Goal: Communication & Community: Answer question/provide support

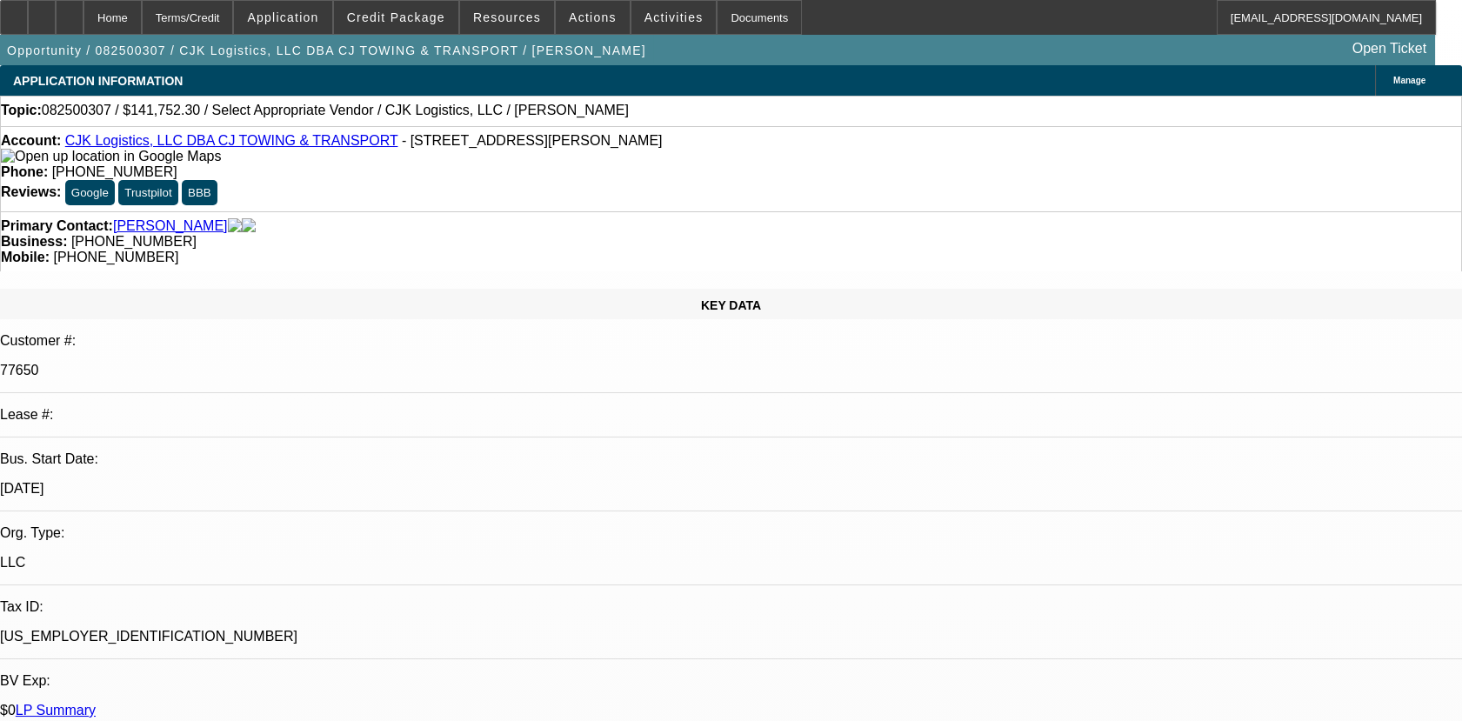
select select "0"
select select "2"
select select "0.1"
select select "1"
select select "2"
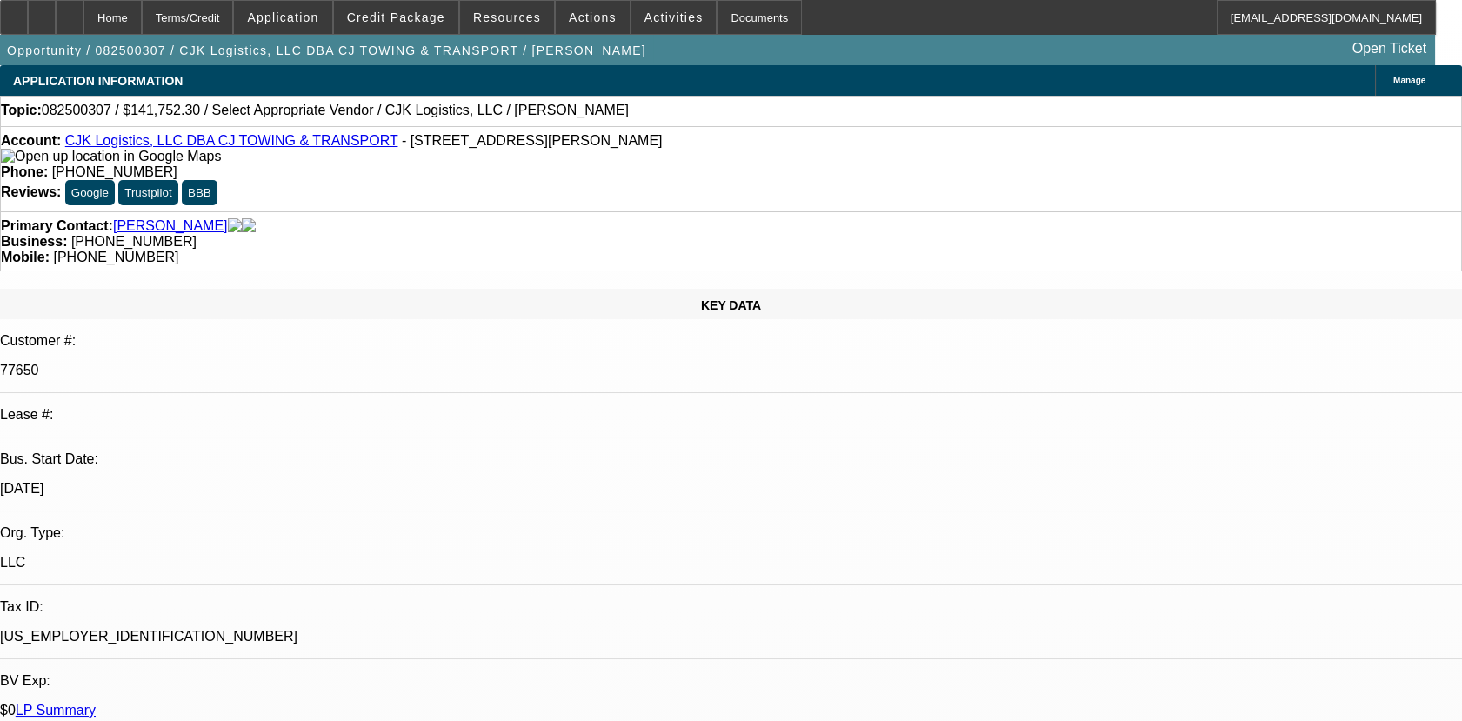
select select "4"
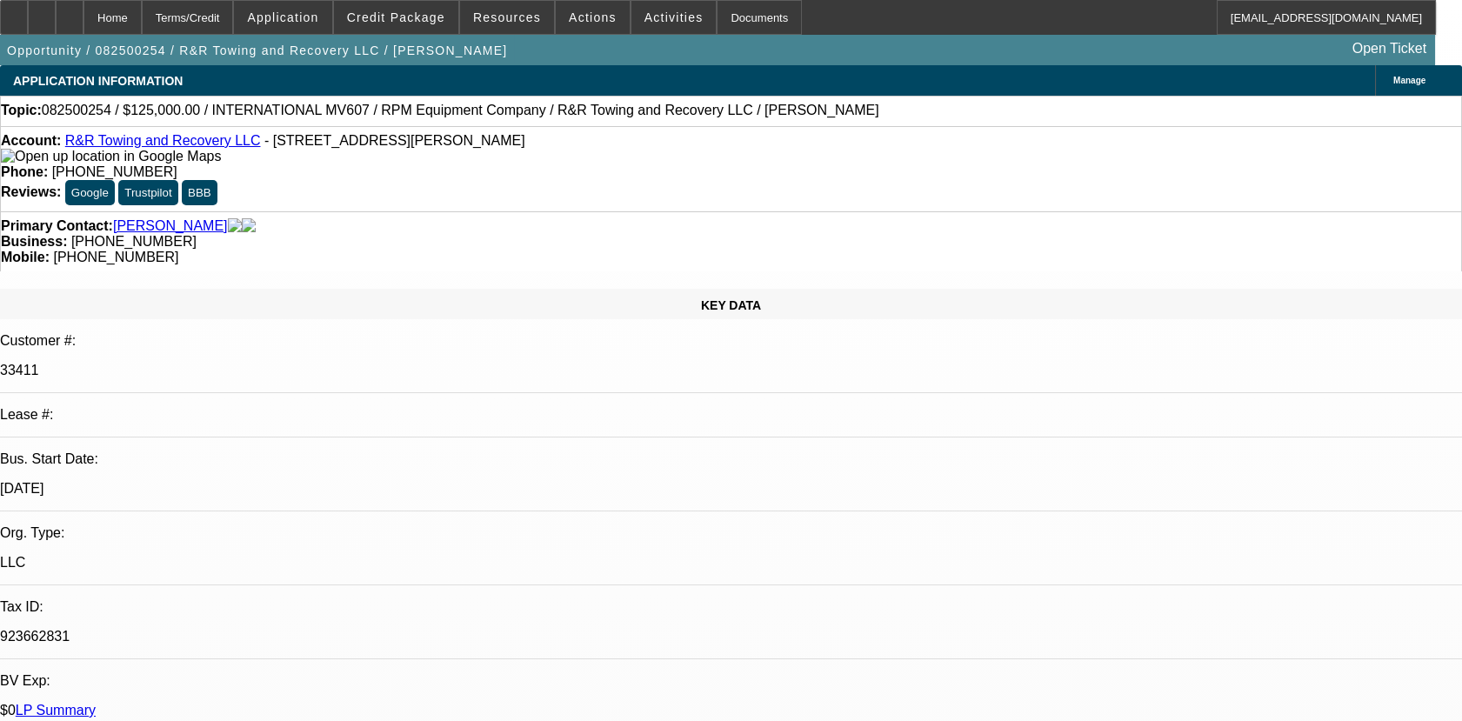
select select "0"
select select "2"
select select "0.1"
select select "0"
select select "2"
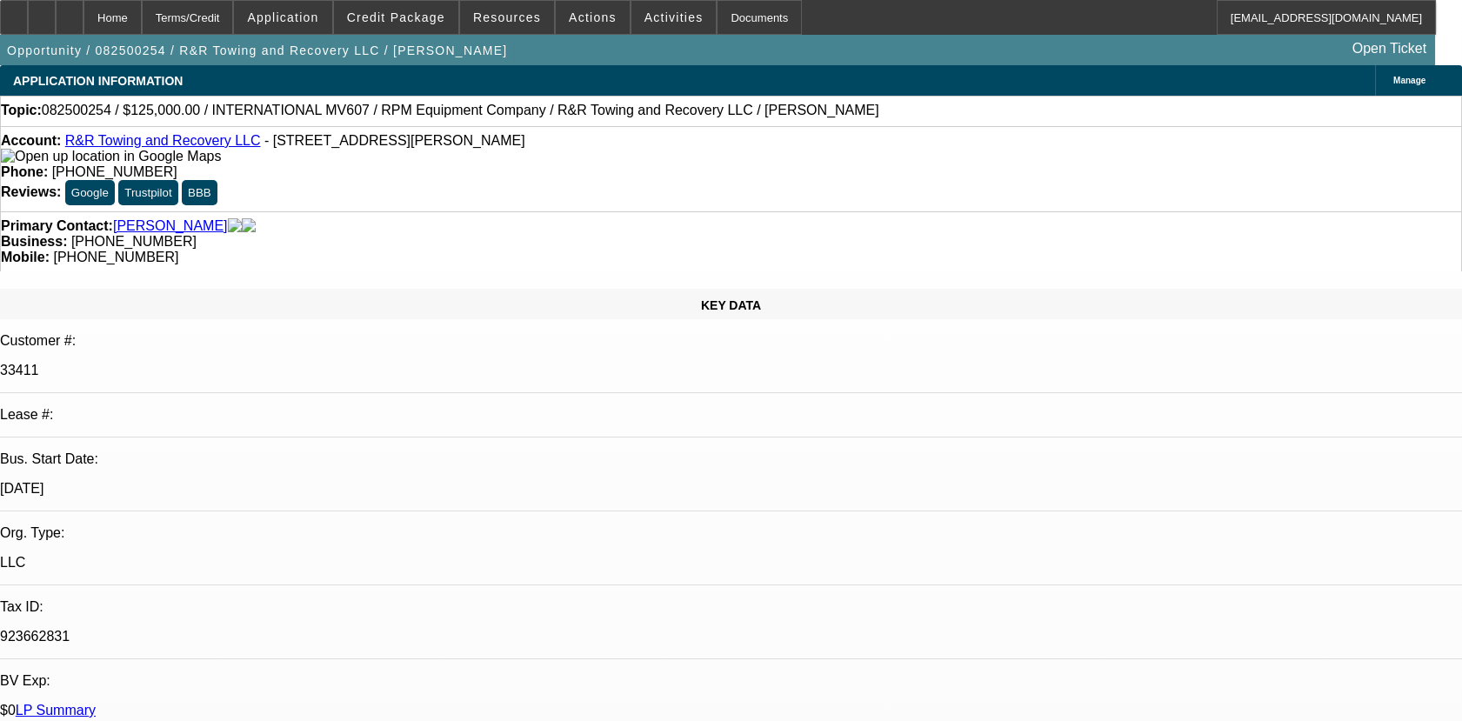
select select "0.1"
select select "2"
select select "0.1"
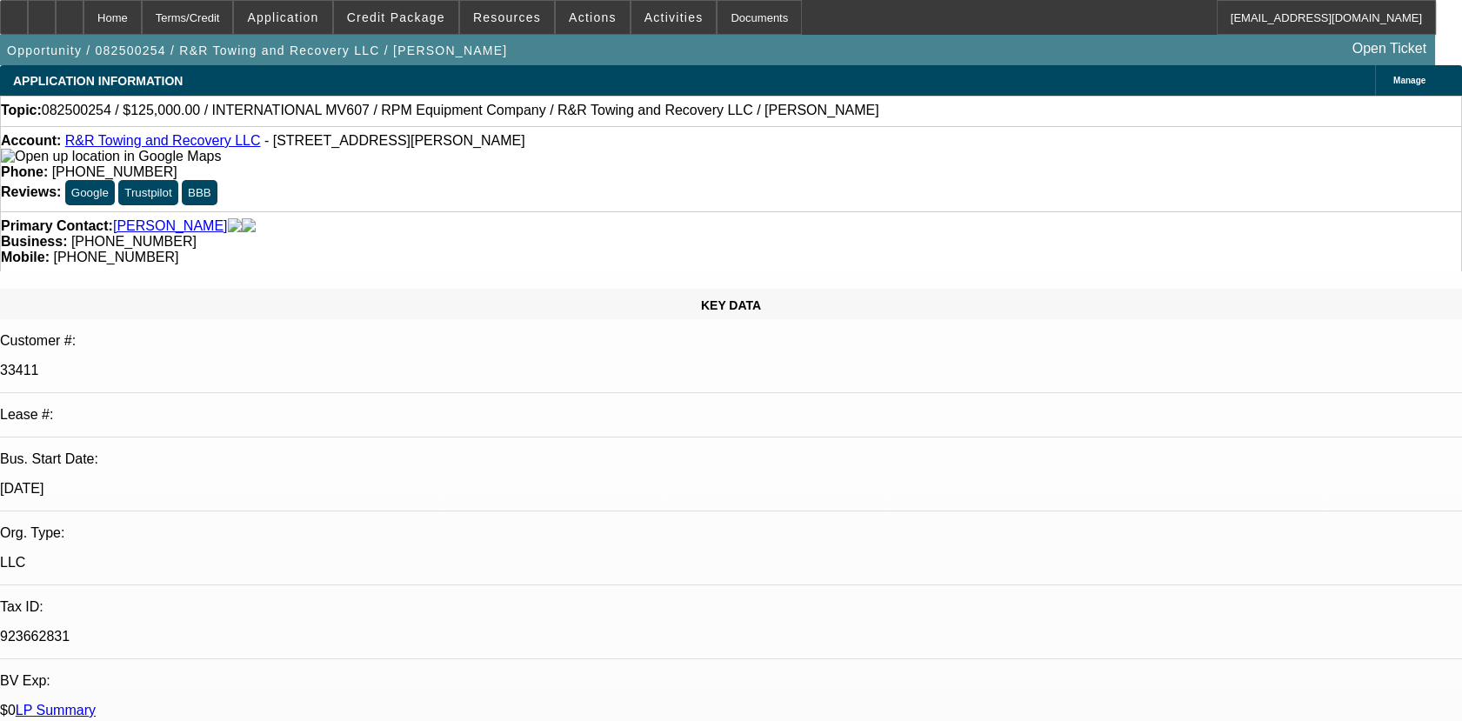
select select "2"
select select "0.1"
select select "1"
select select "2"
select select "4"
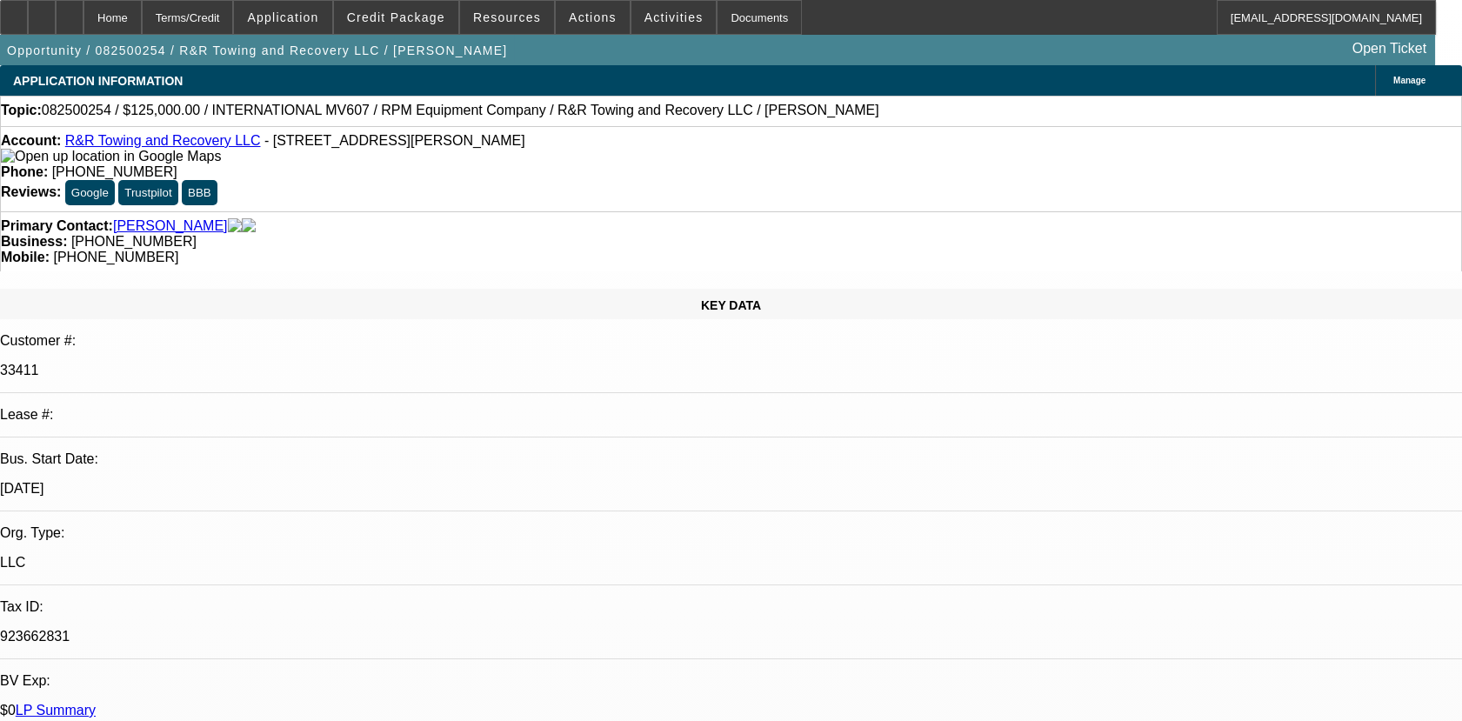
select select "1"
select select "2"
select select "4"
select select "1"
select select "2"
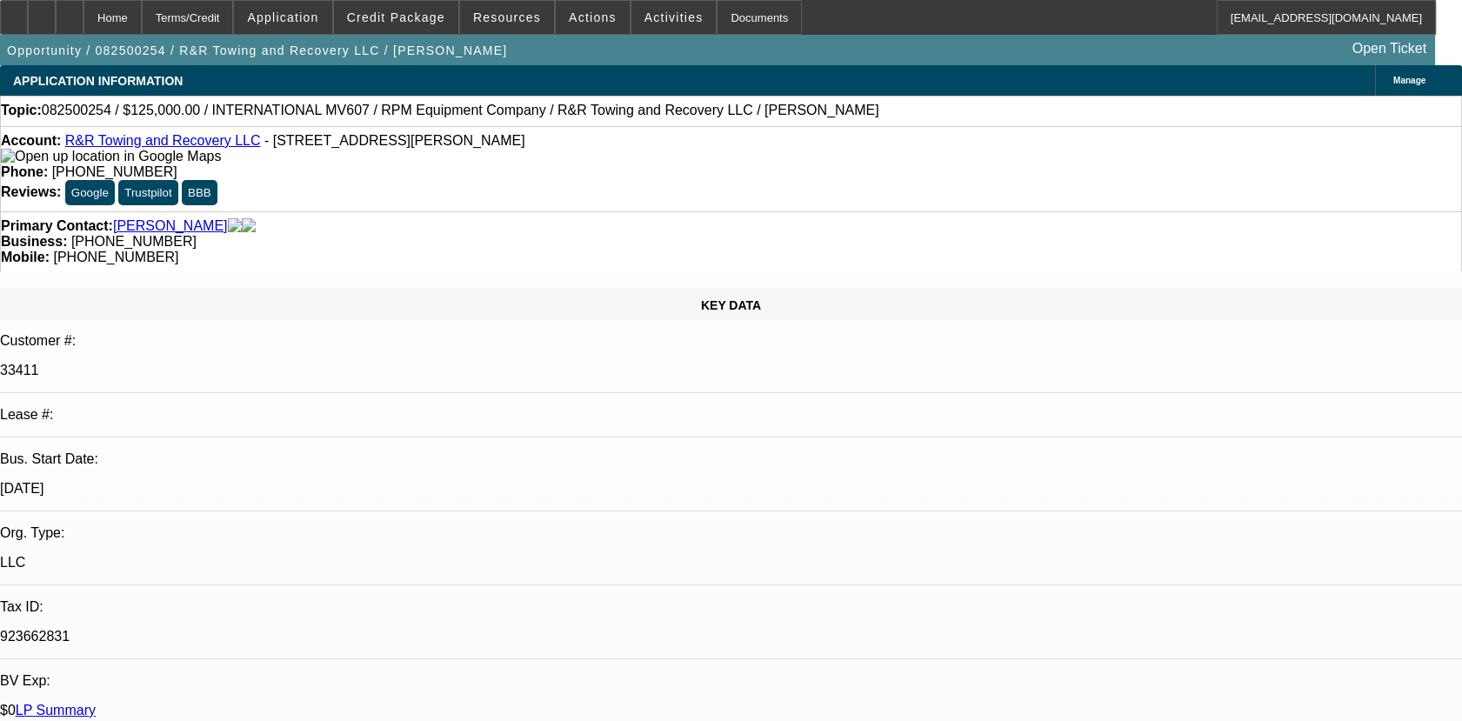
select select "4"
select select "1"
select select "2"
select select "4"
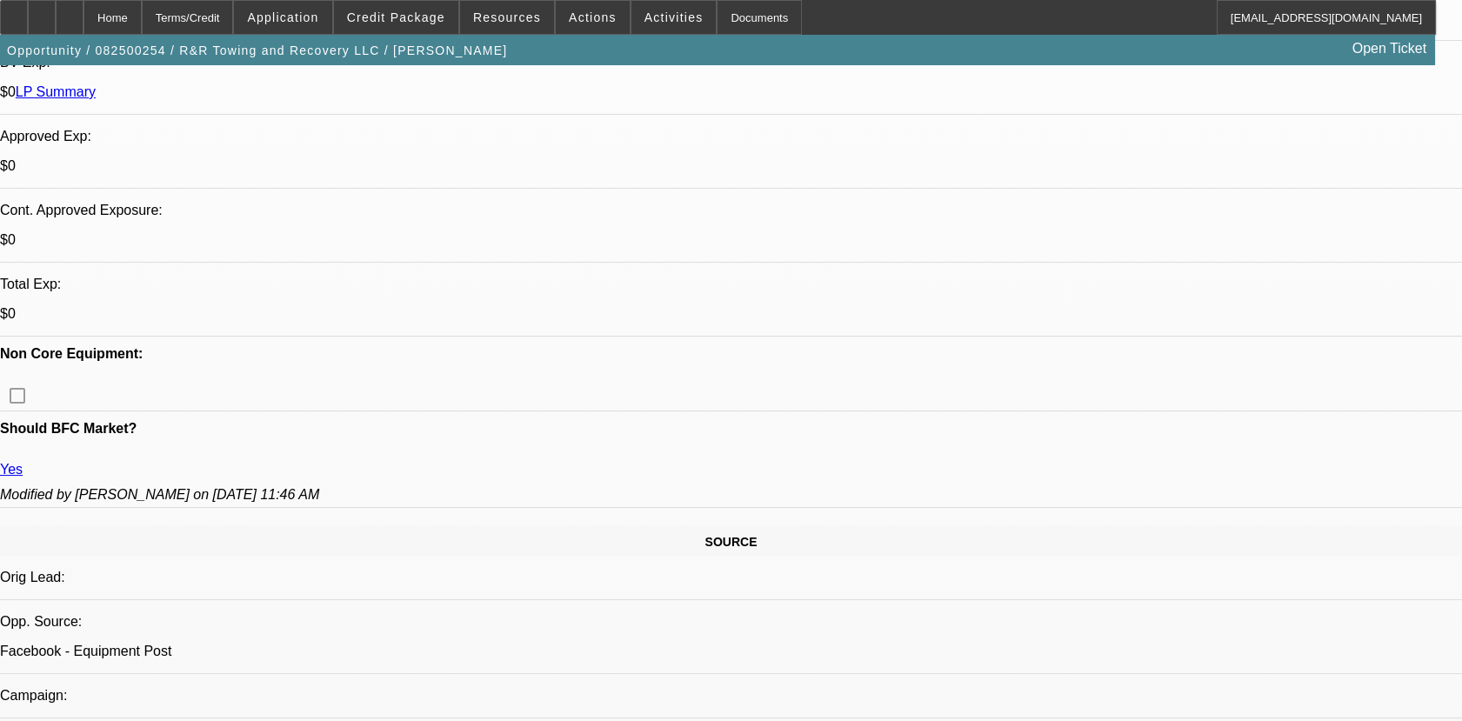
scroll to position [657, 0]
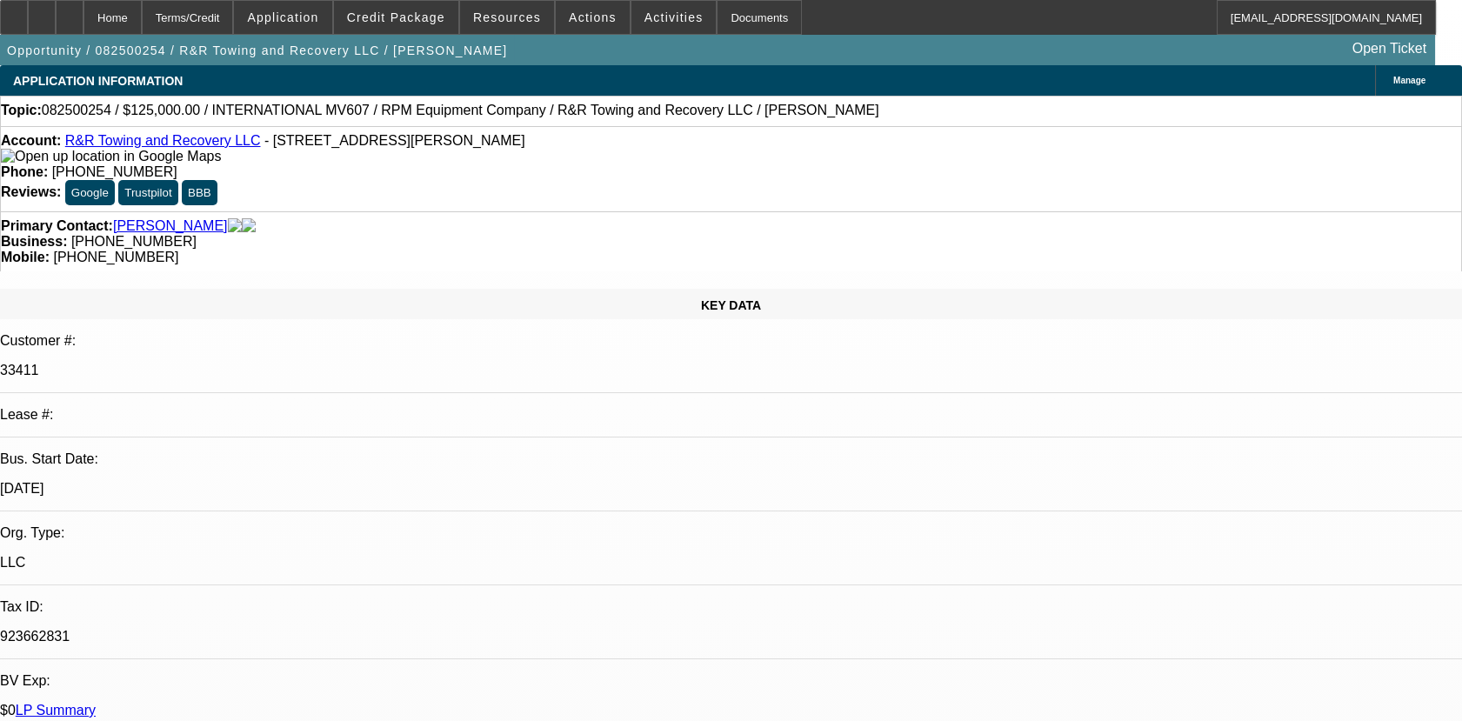
select select "0"
select select "2"
select select "0.1"
select select "4"
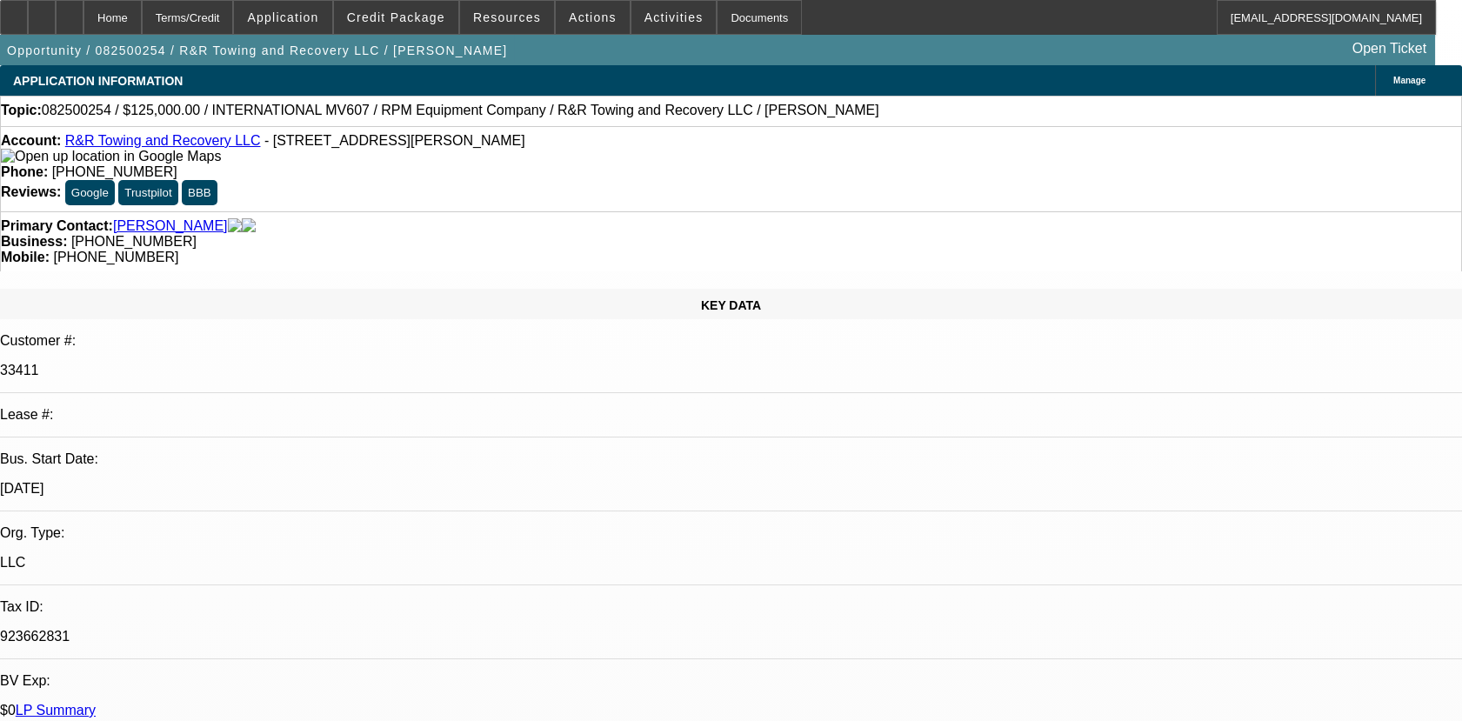
select select "0"
select select "2"
select select "0.1"
select select "4"
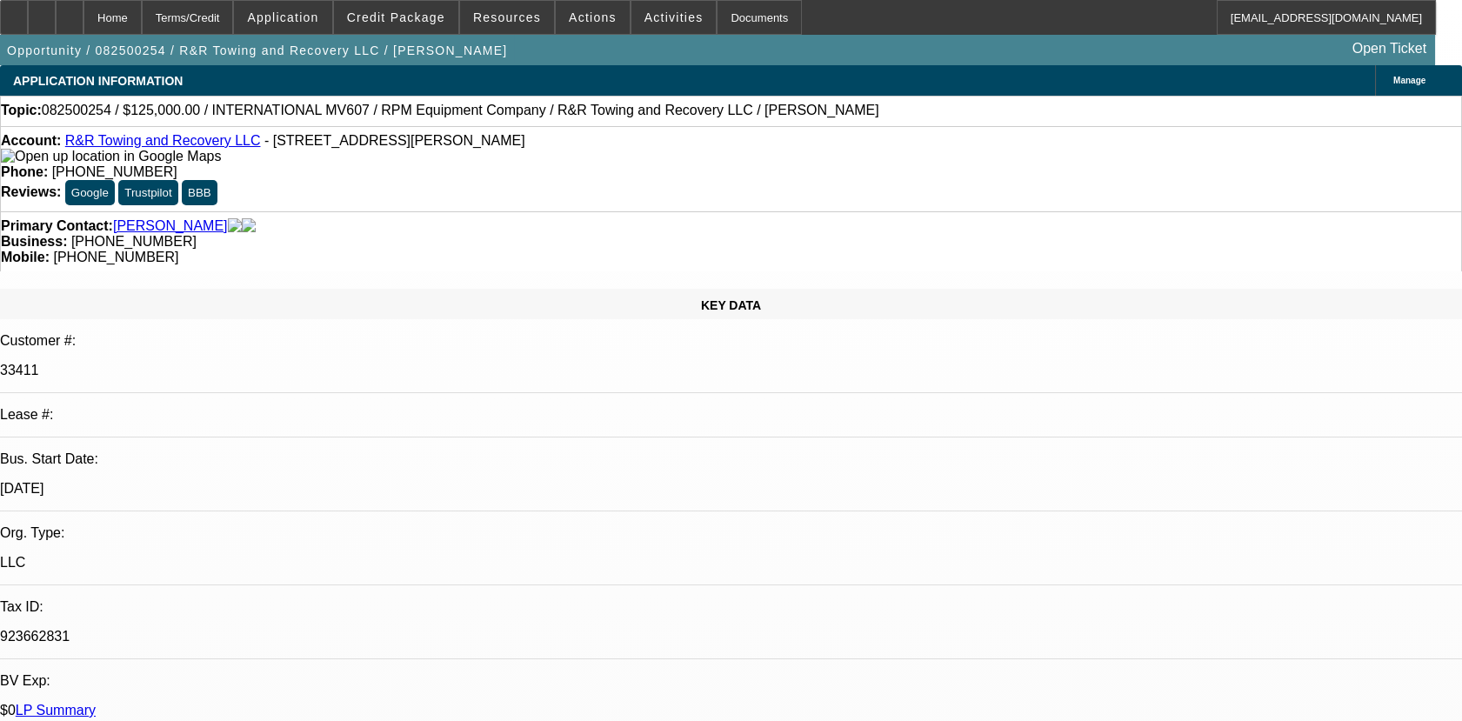
select select "0.1"
select select "2"
select select "0.1"
select select "4"
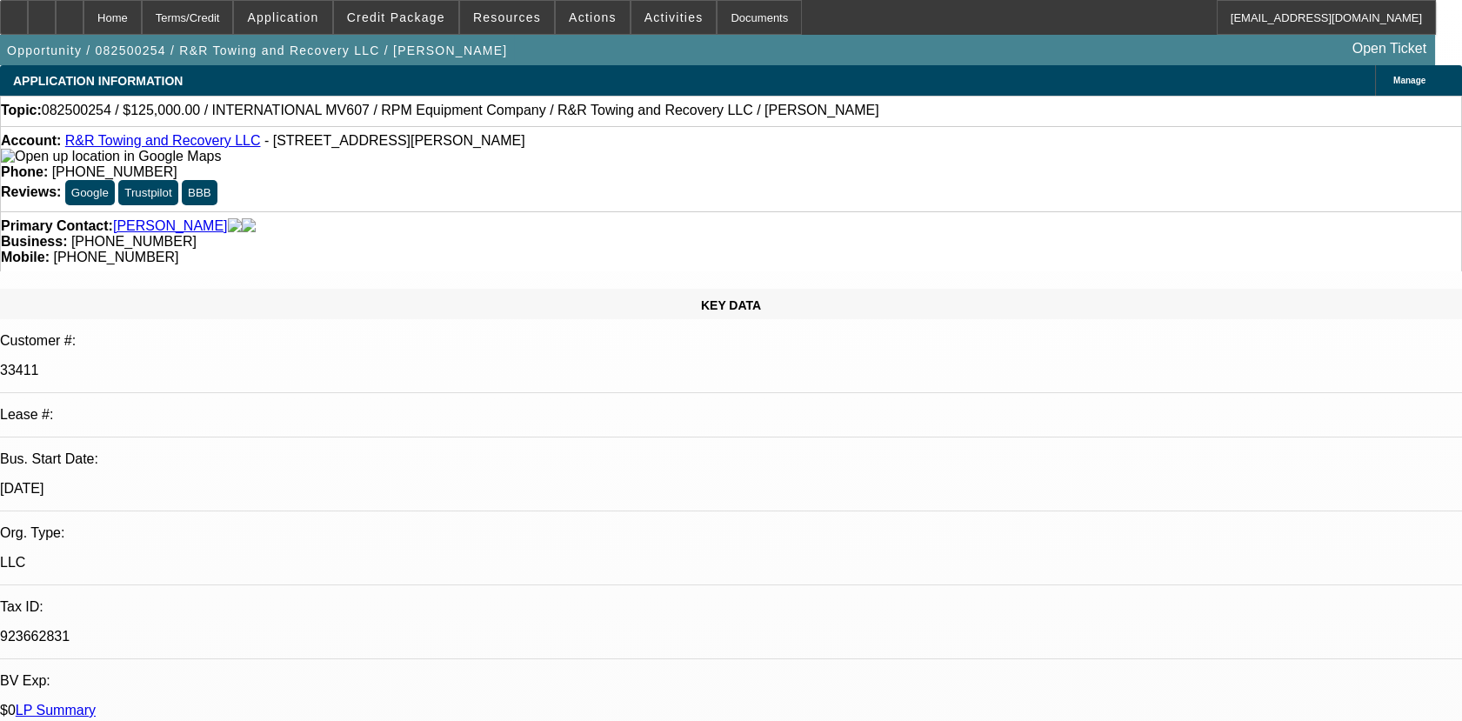
select select "0.1"
select select "2"
select select "0.1"
select select "4"
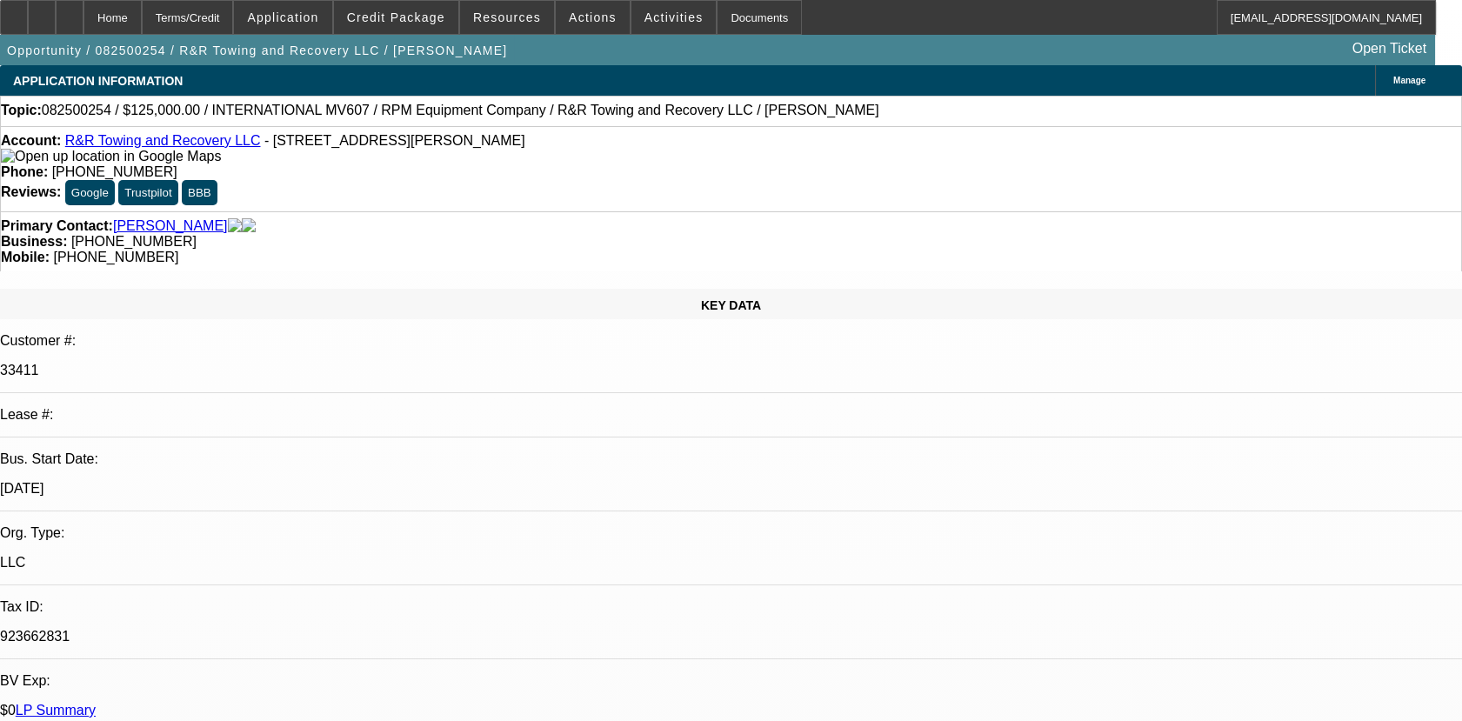
select select "0"
select select "2"
select select "0.1"
select select "0"
select select "2"
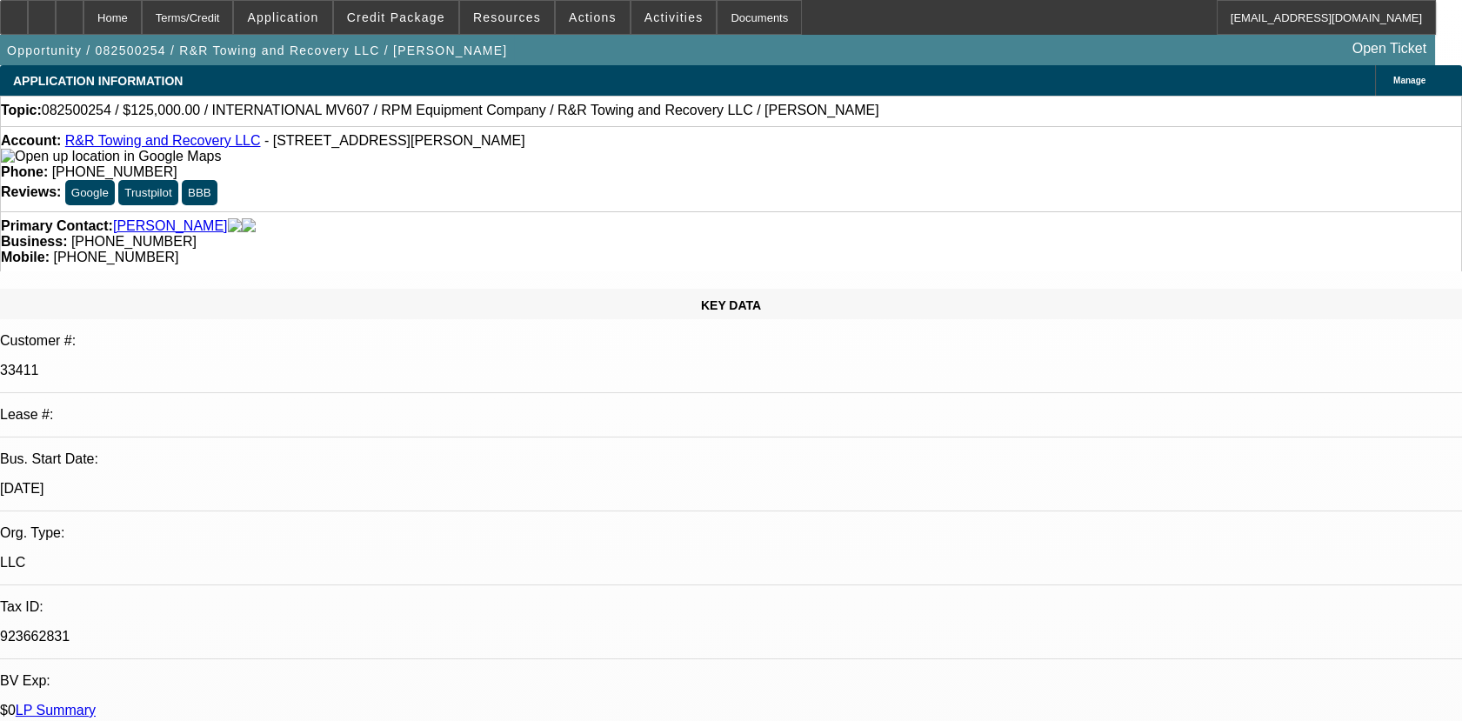
select select "0.1"
select select "2"
select select "0.1"
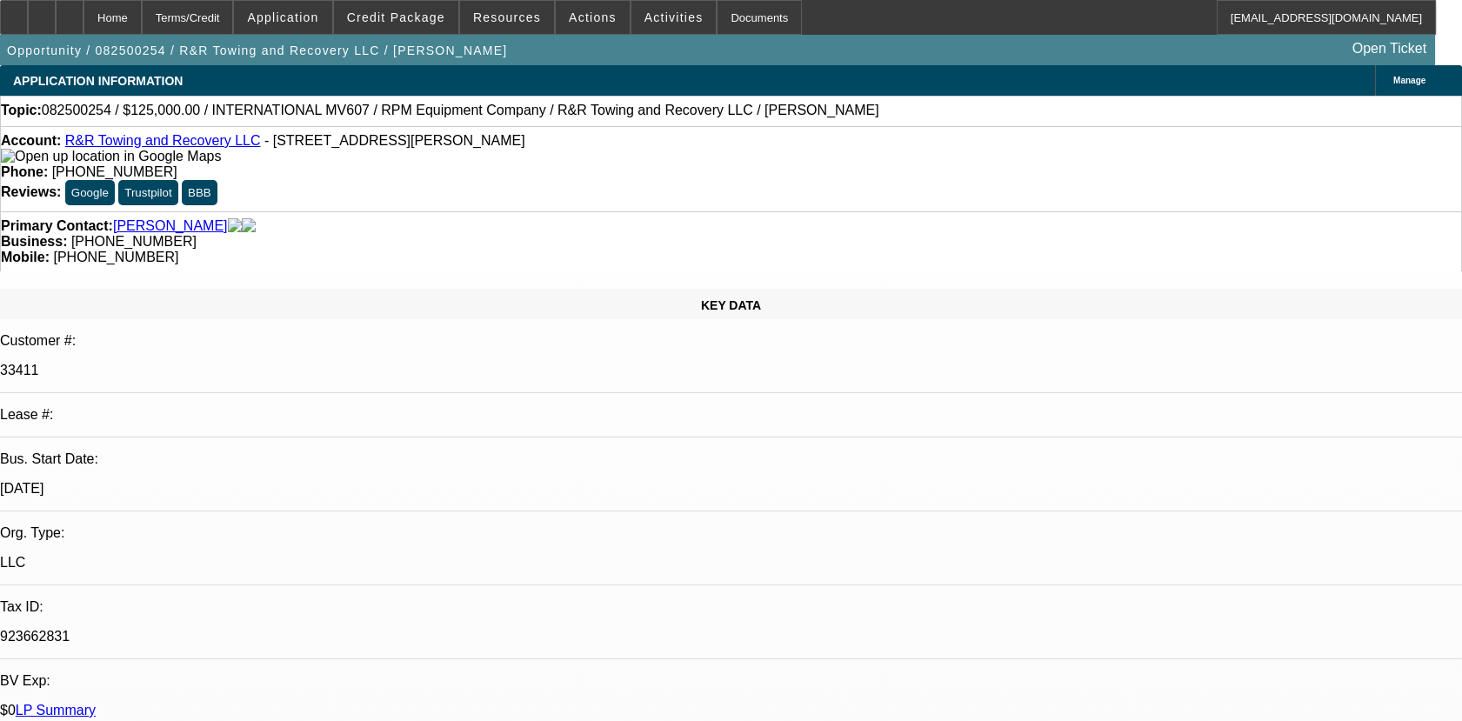
select select "2"
select select "0.1"
select select "1"
select select "2"
select select "4"
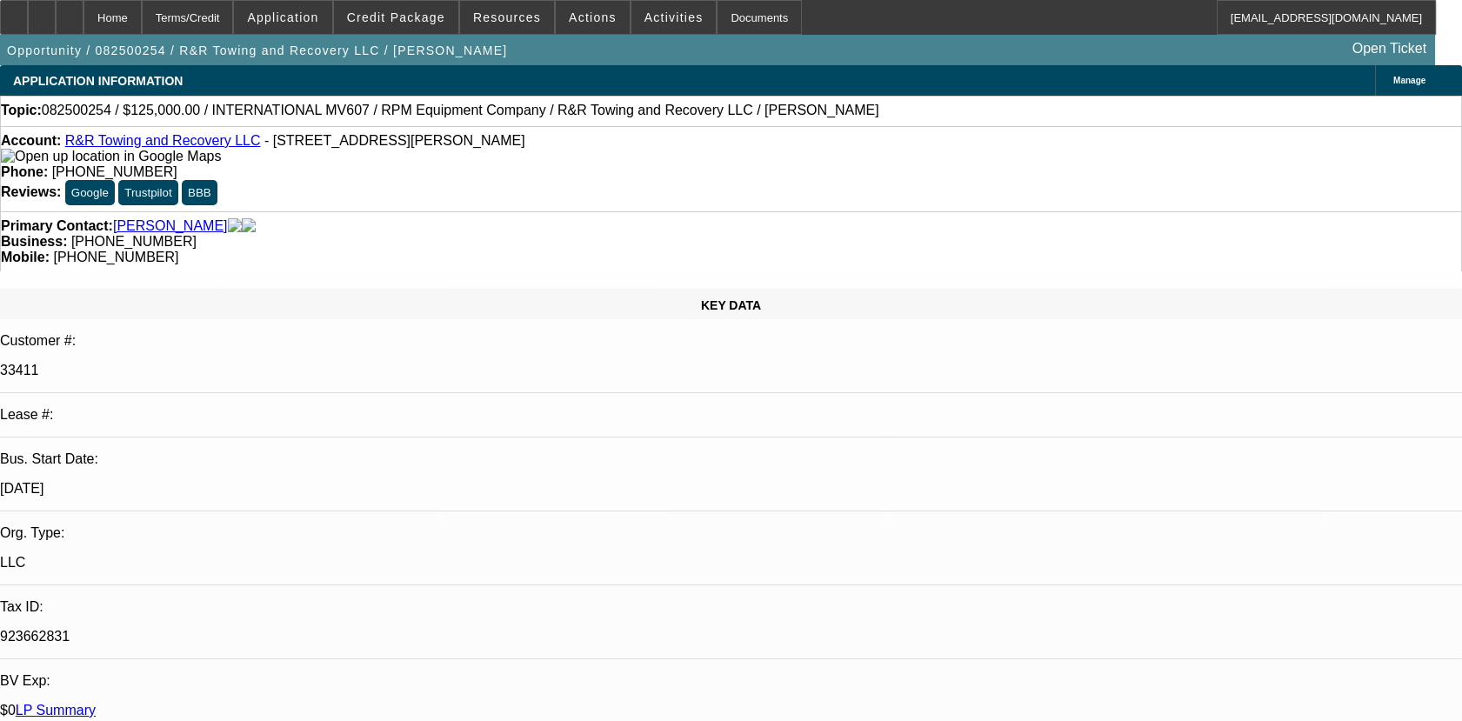
select select "1"
select select "2"
select select "4"
select select "1"
select select "2"
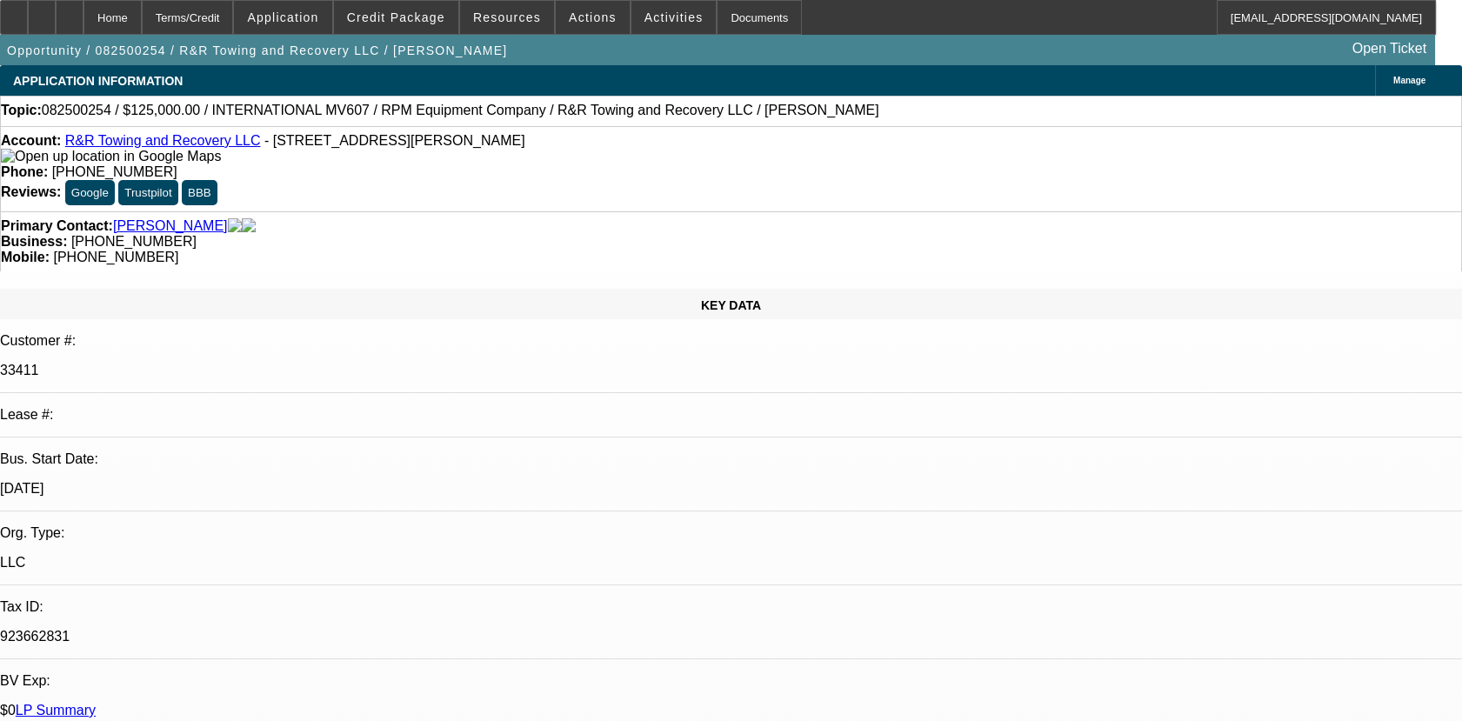
select select "4"
select select "1"
select select "2"
select select "4"
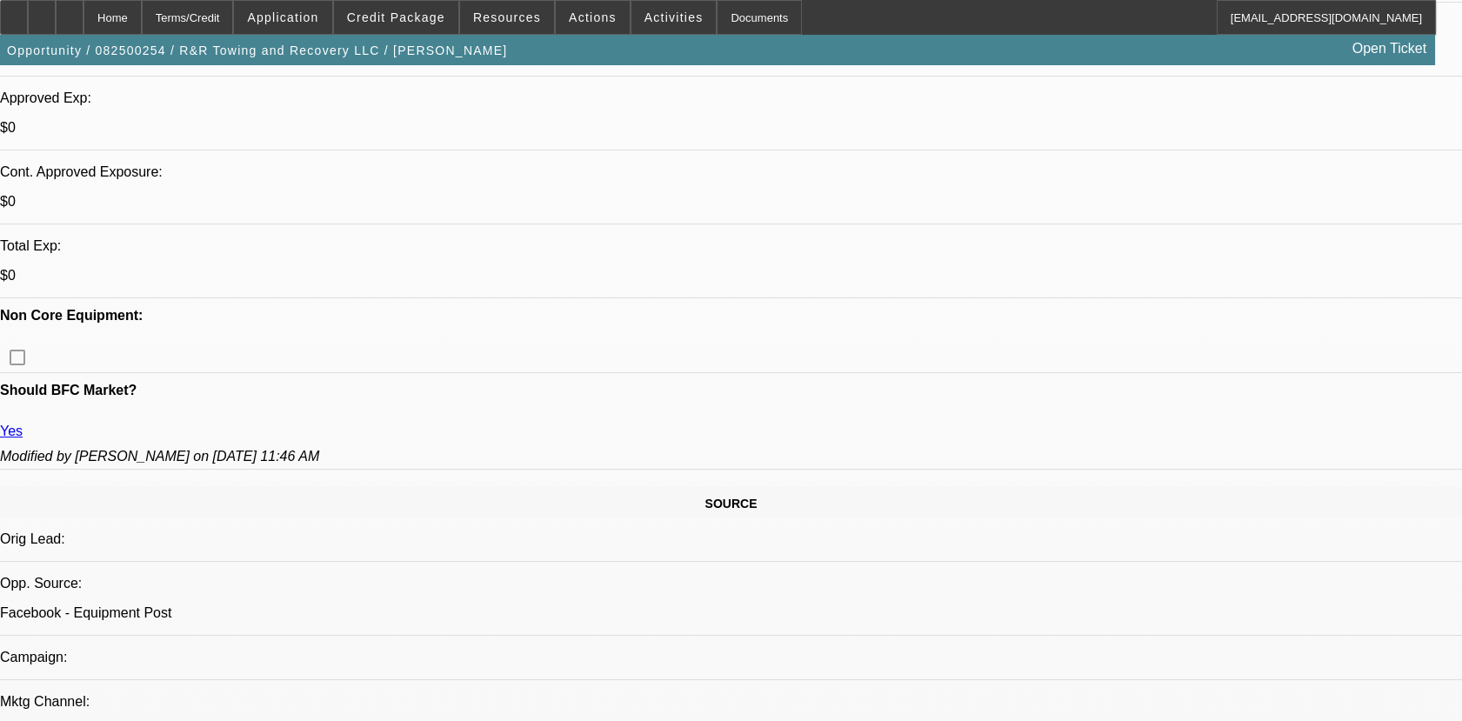
scroll to position [772, 0]
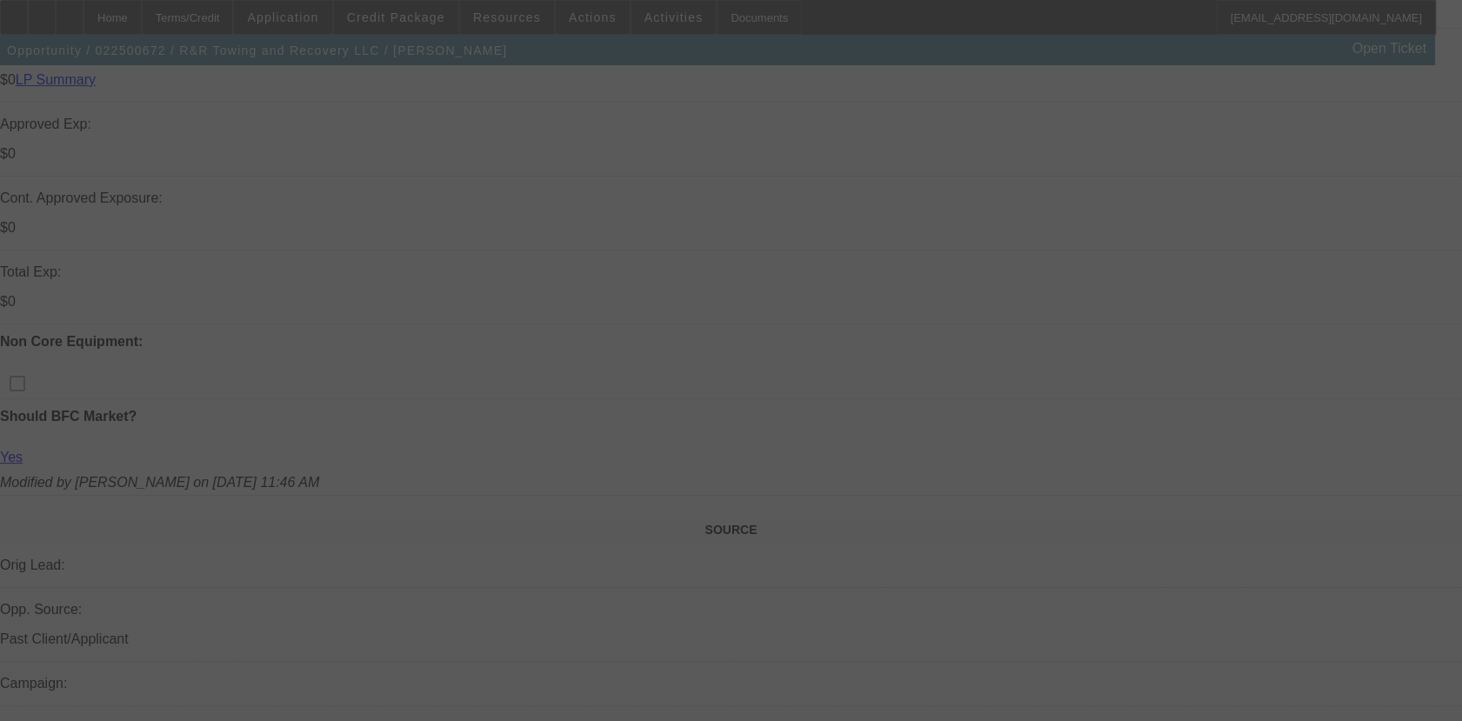
scroll to position [1261, 0]
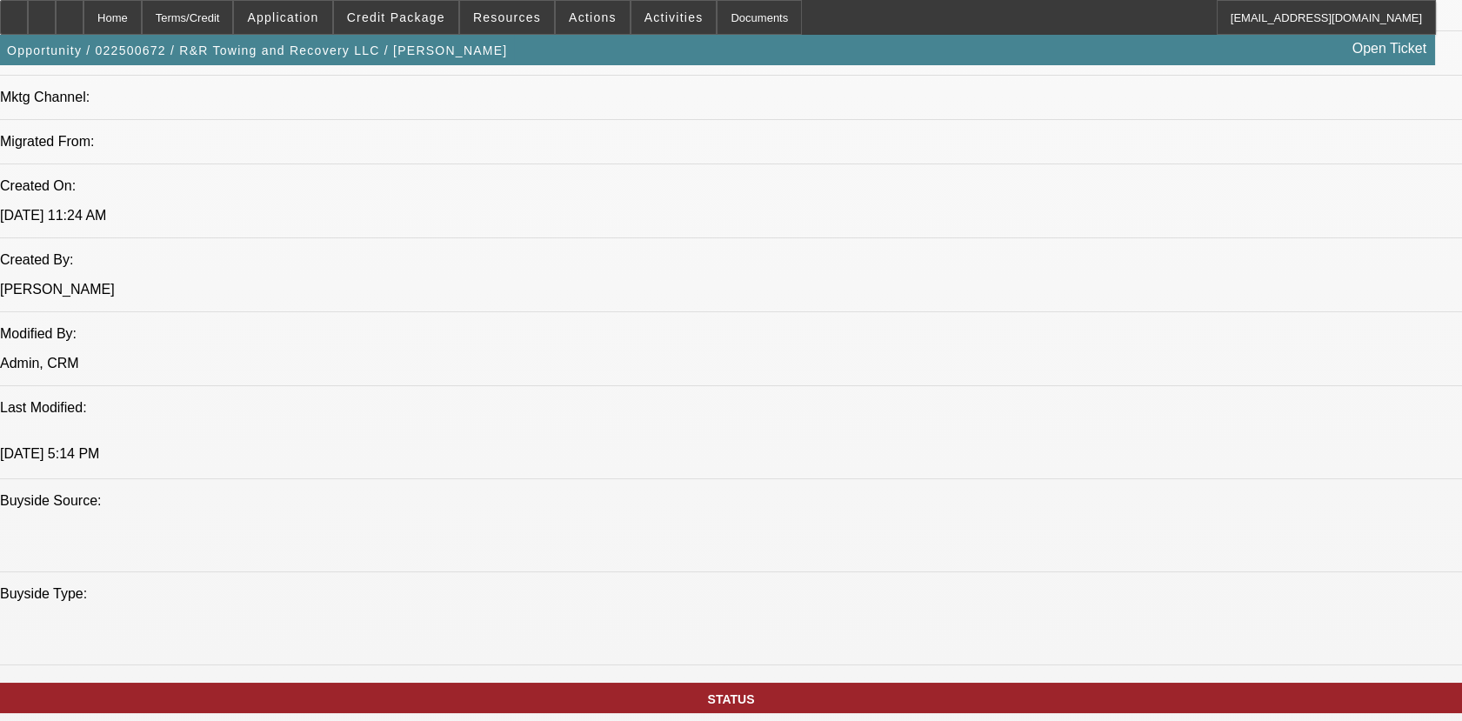
select select "0"
select select "1.5"
select select "0"
select select "1.5"
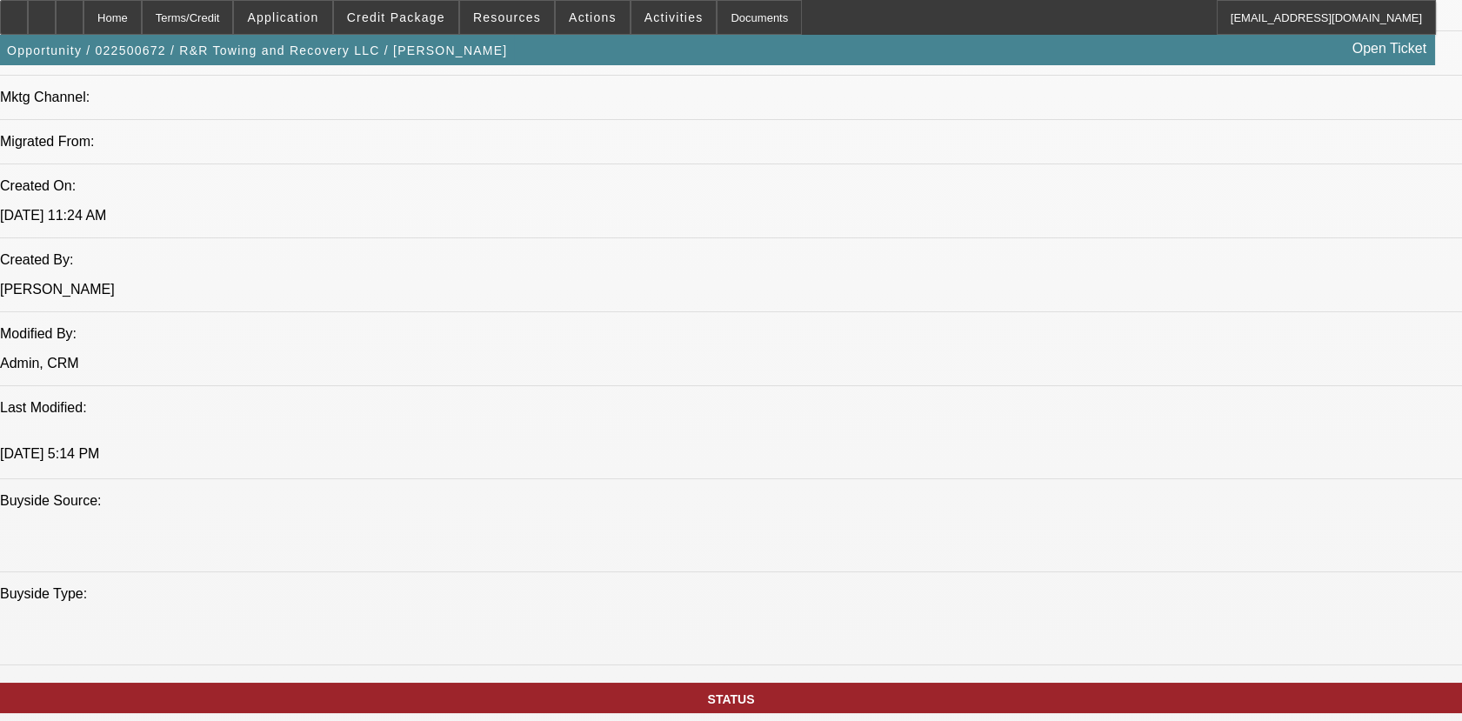
select select "0.1"
select select "0"
select select "1.5"
select select "0.1"
select select "0.15"
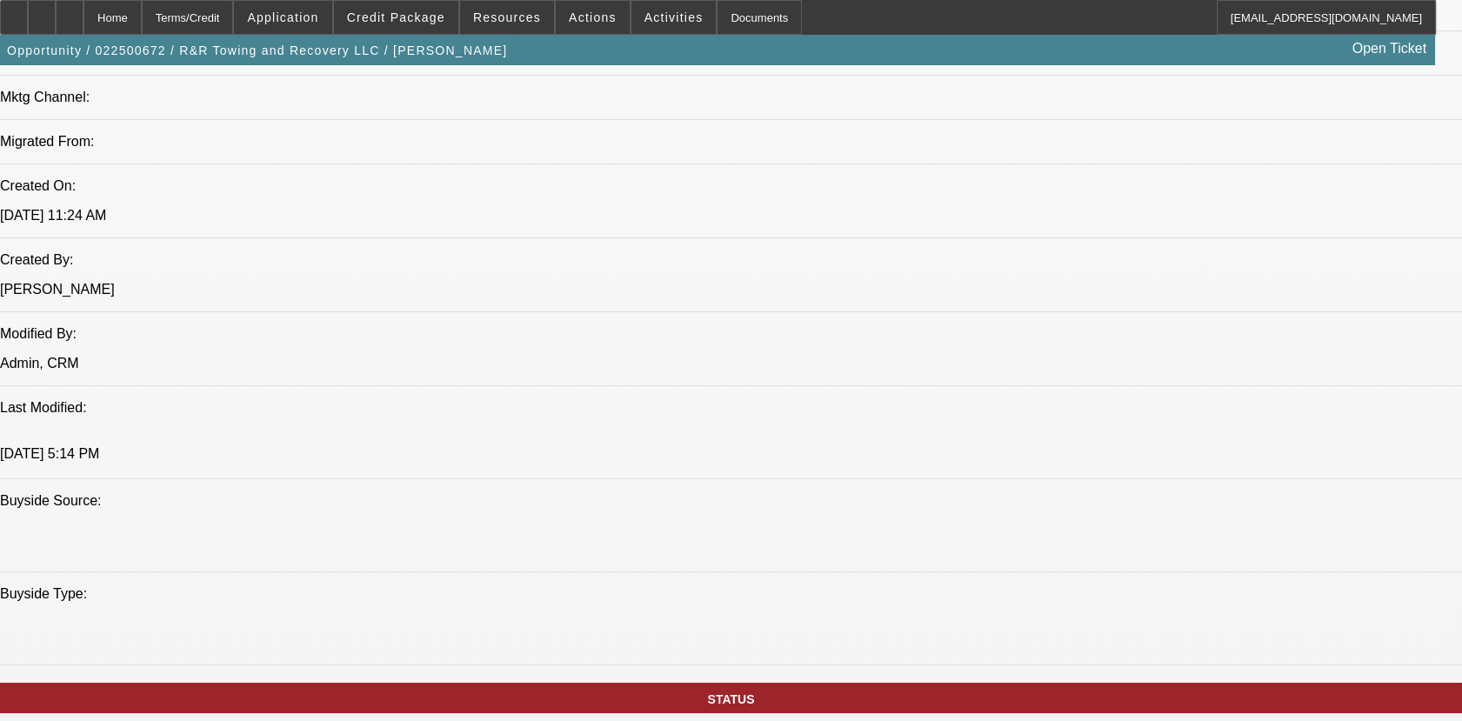
select select "0"
select select "0.1"
select select "1"
select select "2"
select select "4"
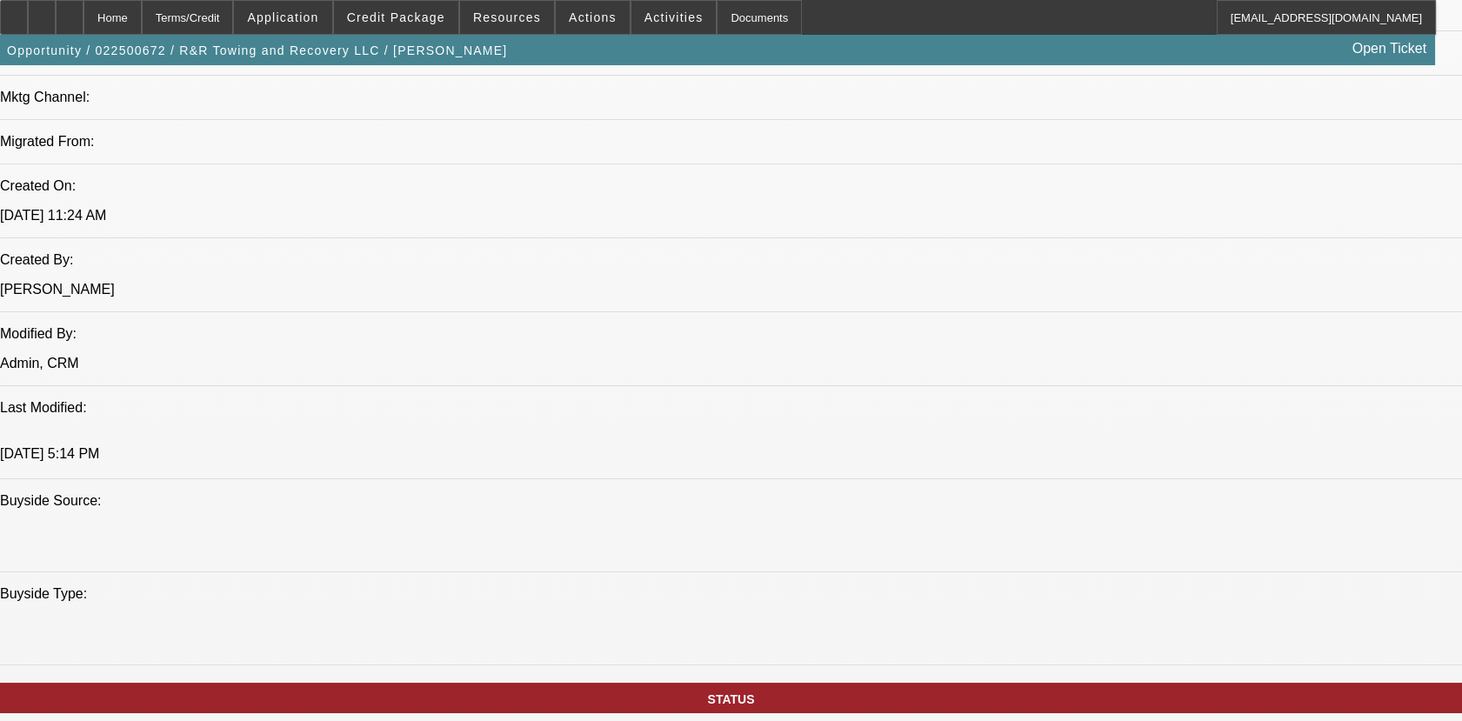
select select "1"
select select "2"
select select "4"
select select "1"
select select "2"
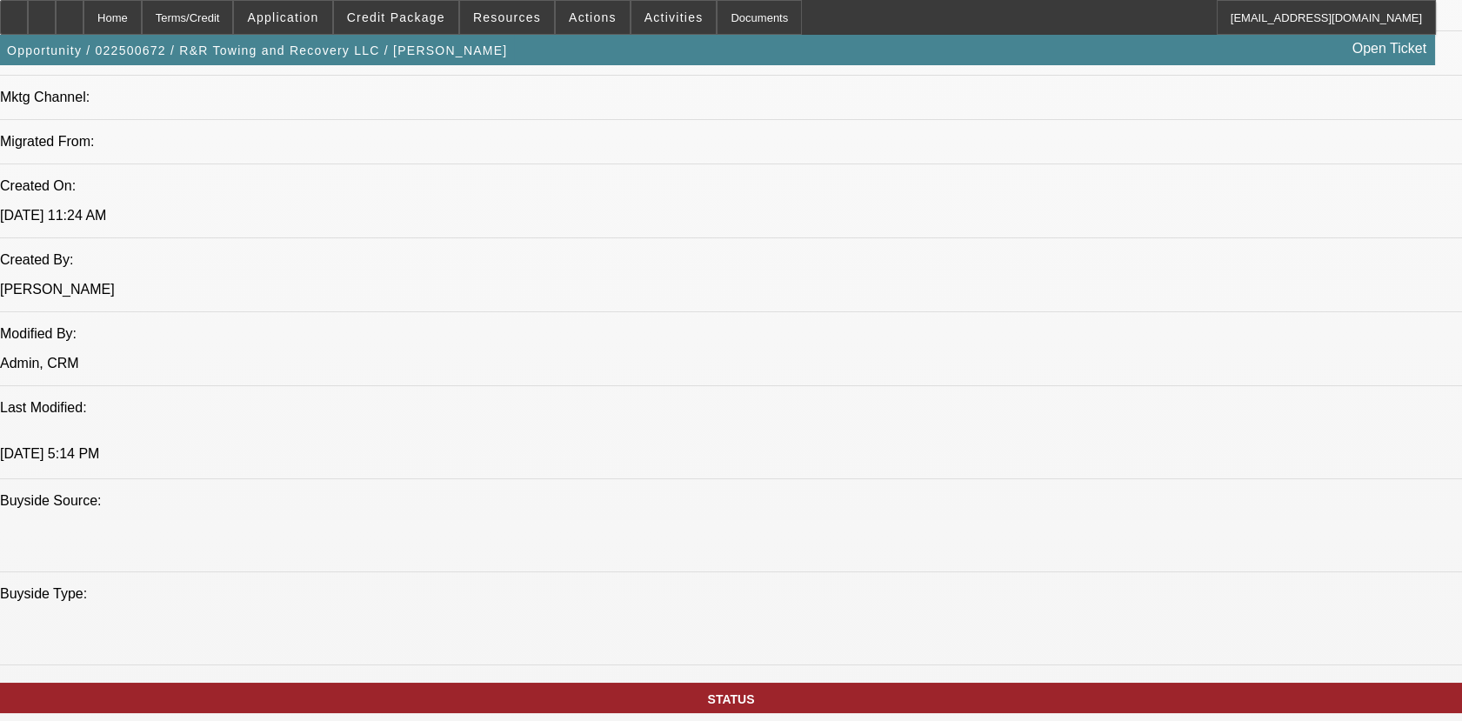
select select "4"
select select "1"
select select "2"
select select "4"
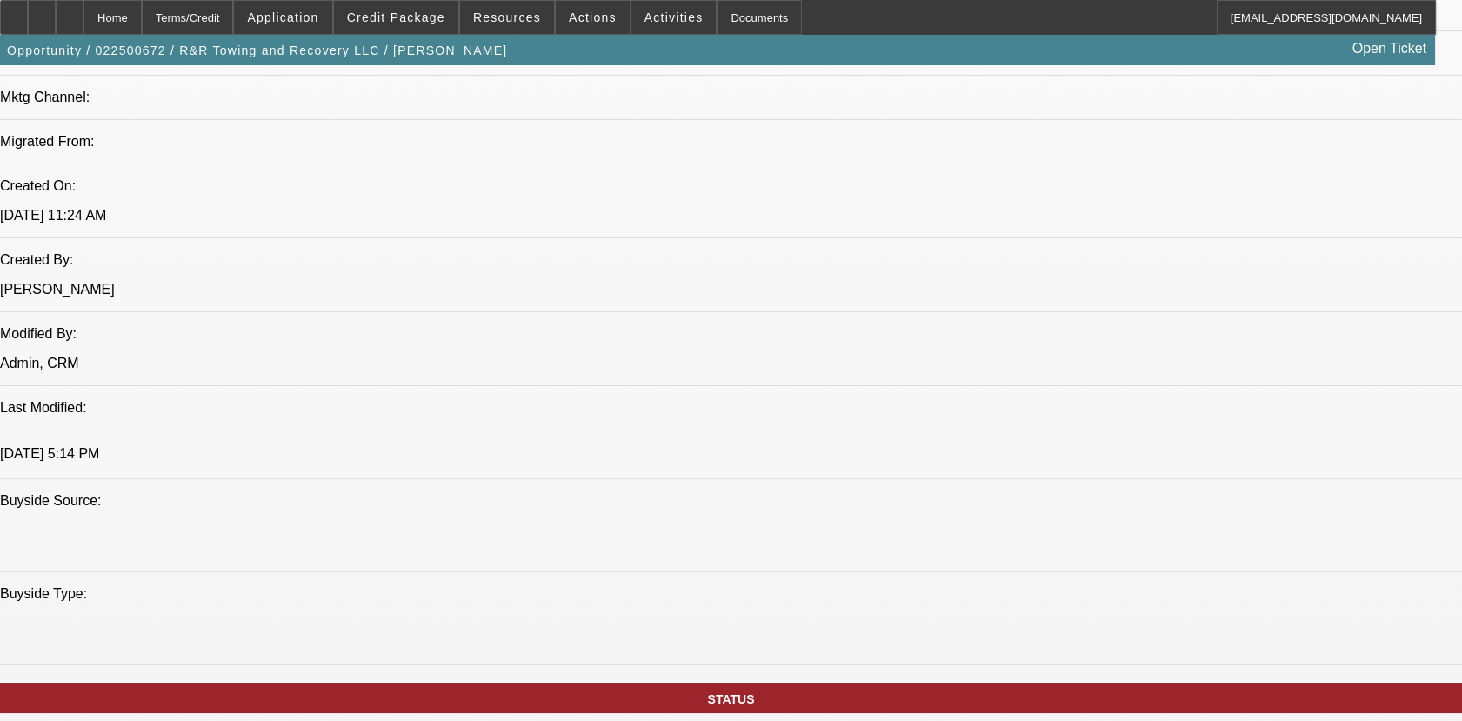
radio input "true"
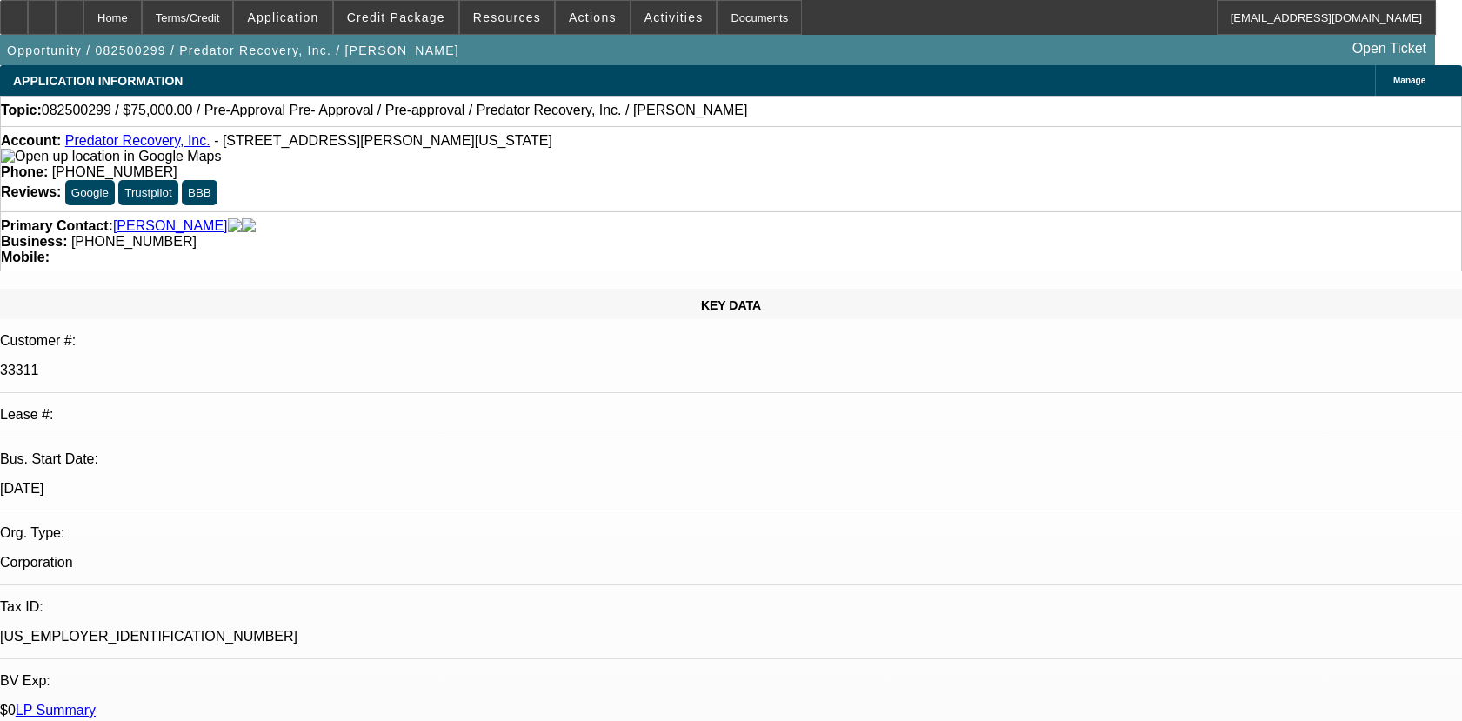
select select "0"
select select "2"
select select "0.1"
select select "4"
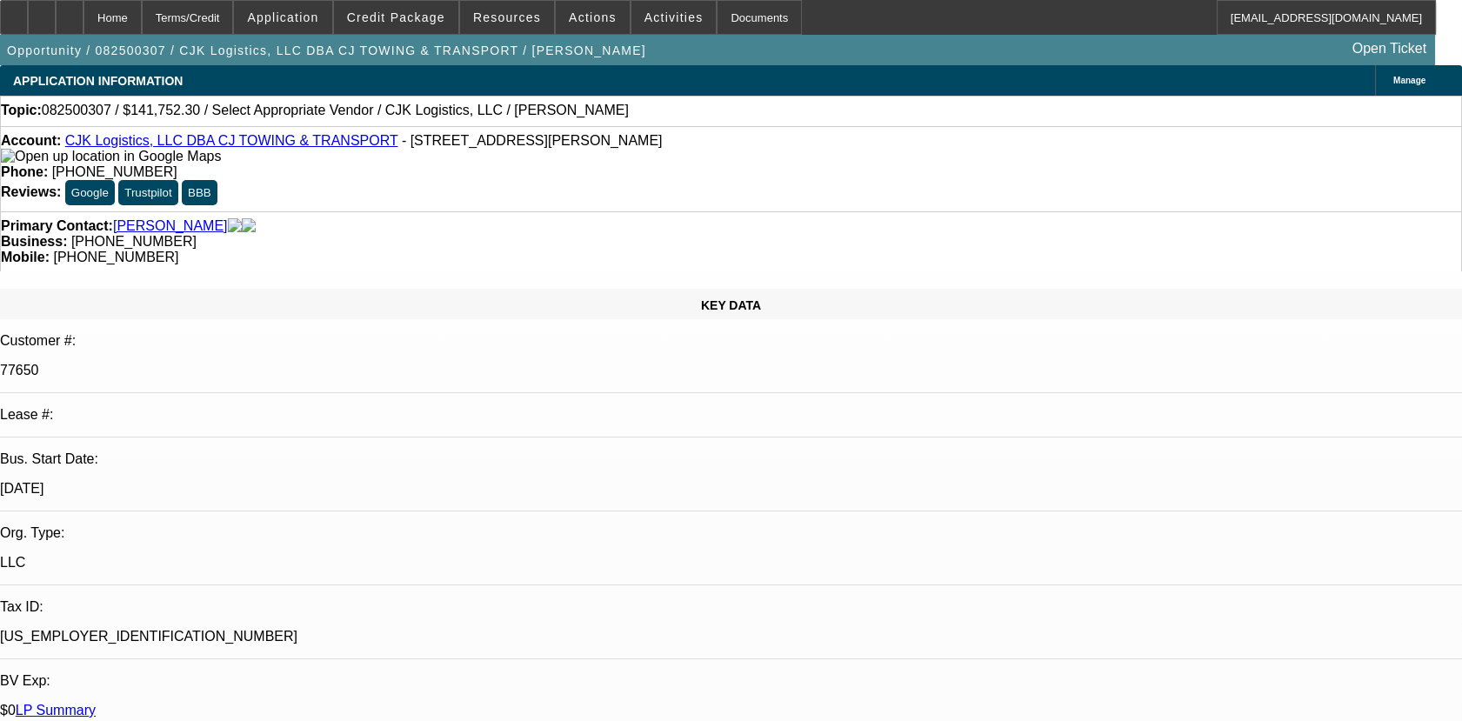
select select "0"
select select "2"
select select "0.1"
select select "4"
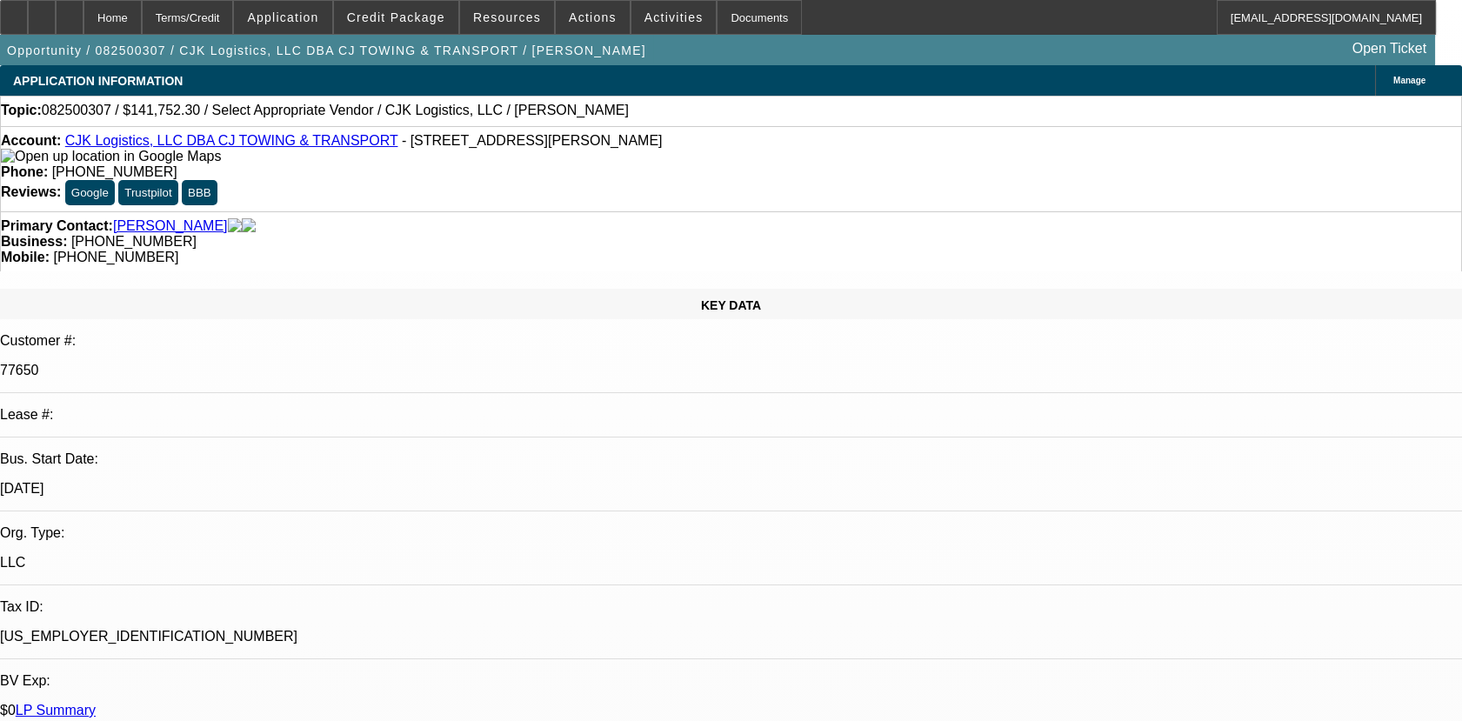
radio input "true"
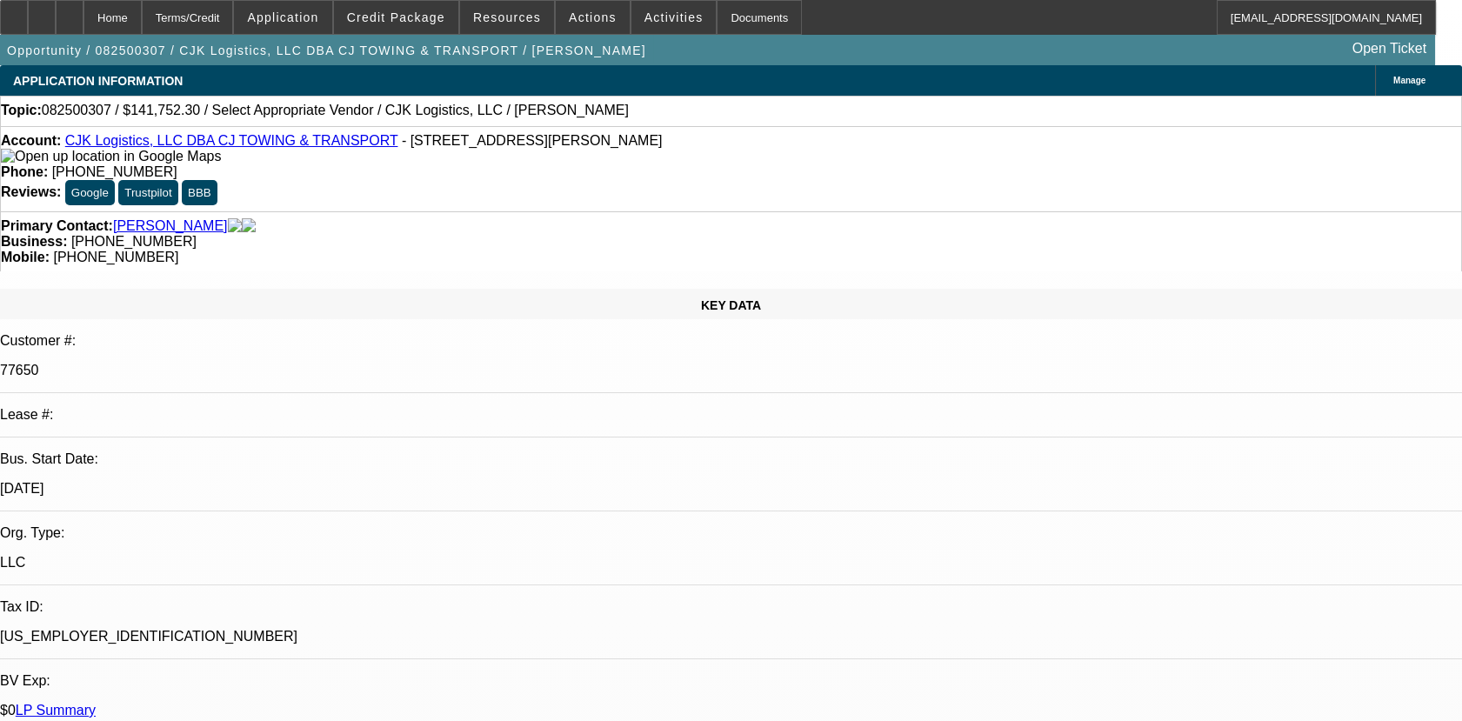
type textarea "01- PAID OFF DEAL NOT MUCH HISTORY TO MAKE AN OPINION."
type textarea "01- PAID OFF DEAL NOT MUCH HISTORY AS ONLY 7 PMTS MADE ON TIME. NO COLLECTIONS …"
radio input "true"
